Goal: Information Seeking & Learning: Find specific page/section

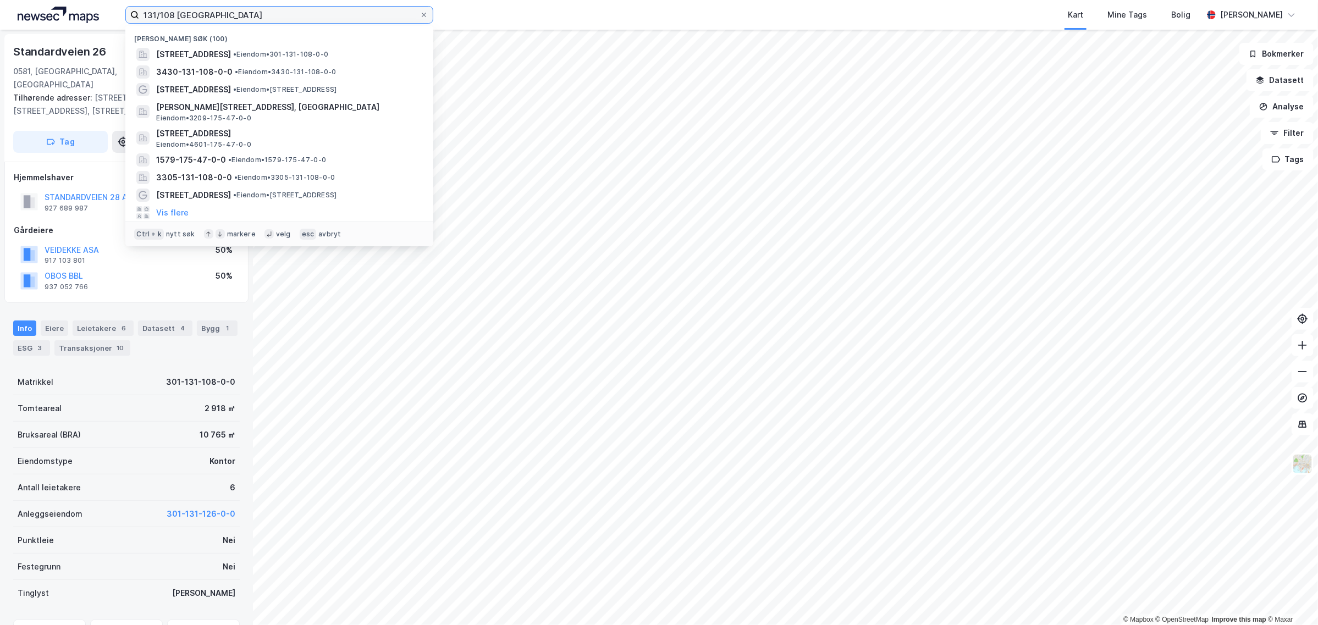
drag, startPoint x: 213, startPoint y: 14, endPoint x: 75, endPoint y: 26, distance: 139.1
click at [75, 26] on div "131/108 oslo Nylige søk (100) [STREET_ADDRESS] • Eiendom • 301-131-108-0-0 3430…" at bounding box center [659, 15] width 1318 height 30
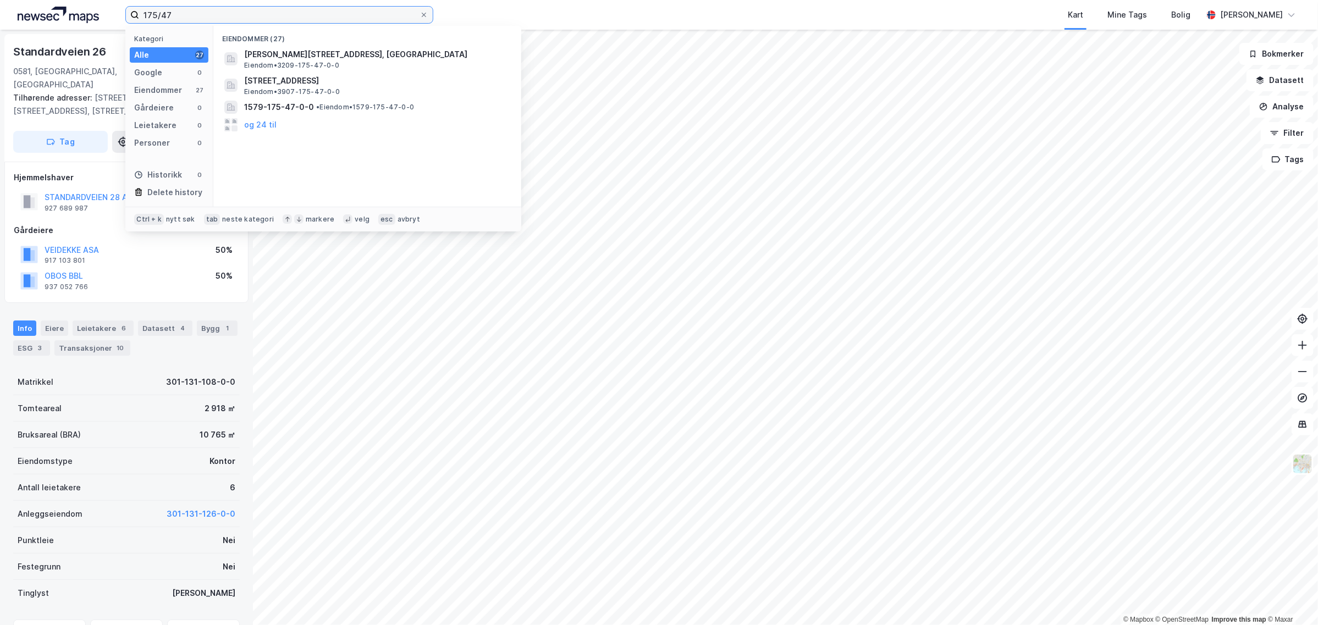
drag, startPoint x: 232, startPoint y: 23, endPoint x: 166, endPoint y: 28, distance: 66.2
click at [166, 24] on div "175/47 Kategori Alle 27 Google 0 Eiendommer 27 Gårdeiere 0 Leietakere 0 Persone…" at bounding box center [279, 15] width 308 height 18
click at [183, 7] on input "175/47" at bounding box center [279, 15] width 280 height 16
drag, startPoint x: 169, startPoint y: 12, endPoint x: 85, endPoint y: 15, distance: 84.2
click at [85, 15] on div "175/47 Kategori Alle 27 Google 0 Eiendommer 27 Gårdeiere 0 Leietakere 0 Persone…" at bounding box center [659, 15] width 1318 height 30
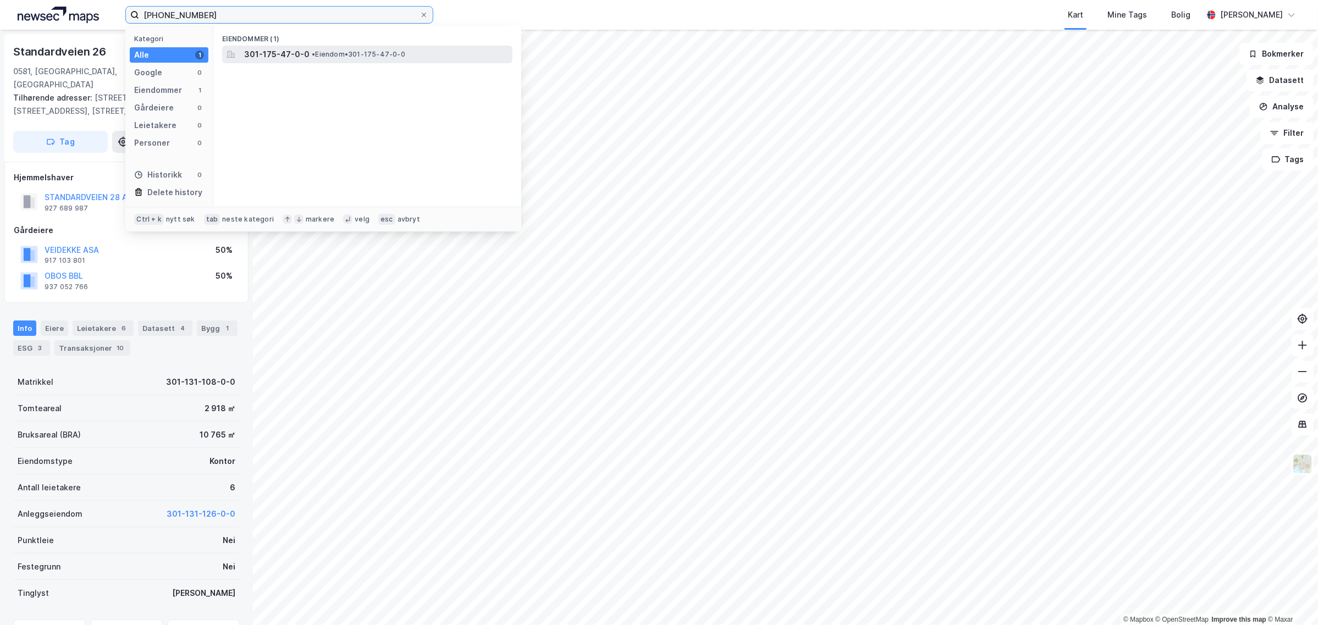
type input "[PHONE_NUMBER]"
click at [263, 56] on span "301-175-47-0-0" at bounding box center [276, 54] width 65 height 13
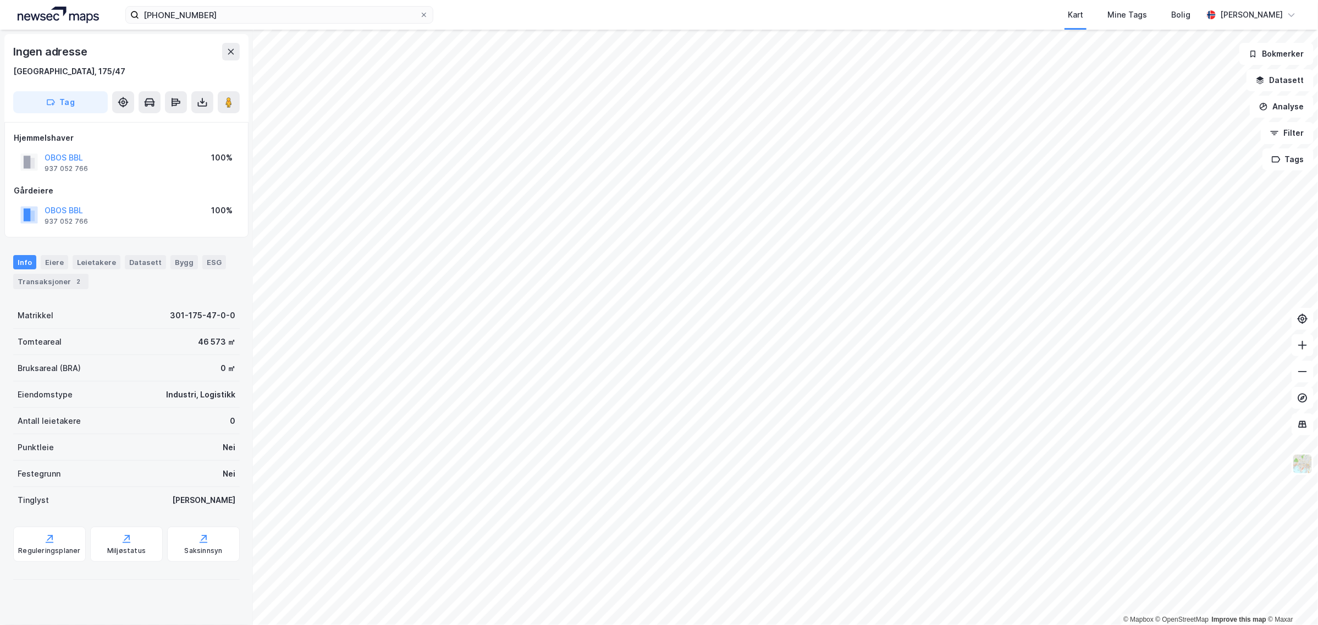
click at [178, 57] on div "Ingen adresse" at bounding box center [126, 52] width 226 height 18
click at [40, 543] on div "Reguleringsplaner" at bounding box center [49, 544] width 73 height 35
